Goal: Find specific page/section: Find specific page/section

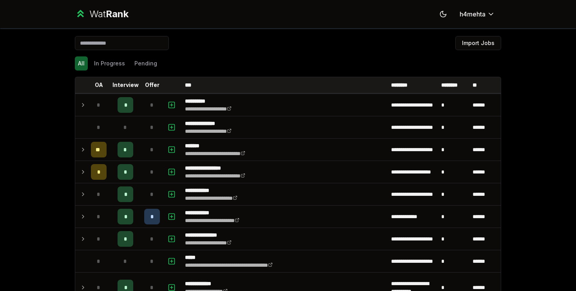
click at [149, 77] on th "Offer" at bounding box center [152, 85] width 22 height 16
click at [154, 78] on th "Offer" at bounding box center [152, 85] width 22 height 16
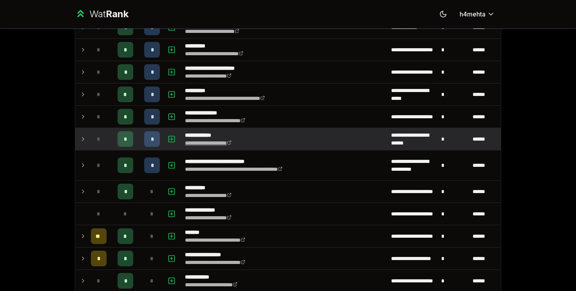
scroll to position [85, 0]
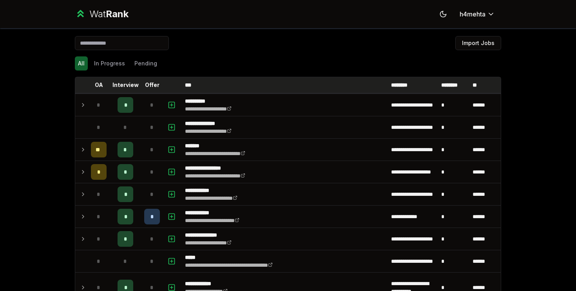
click at [146, 92] on th "Offer" at bounding box center [152, 85] width 22 height 16
